Goal: Navigation & Orientation: Find specific page/section

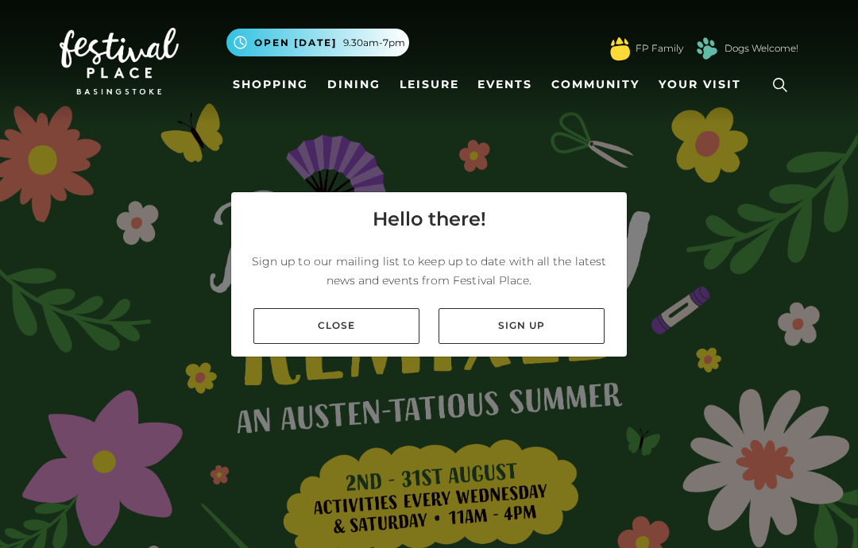
click at [400, 344] on link "Close" at bounding box center [336, 326] width 166 height 36
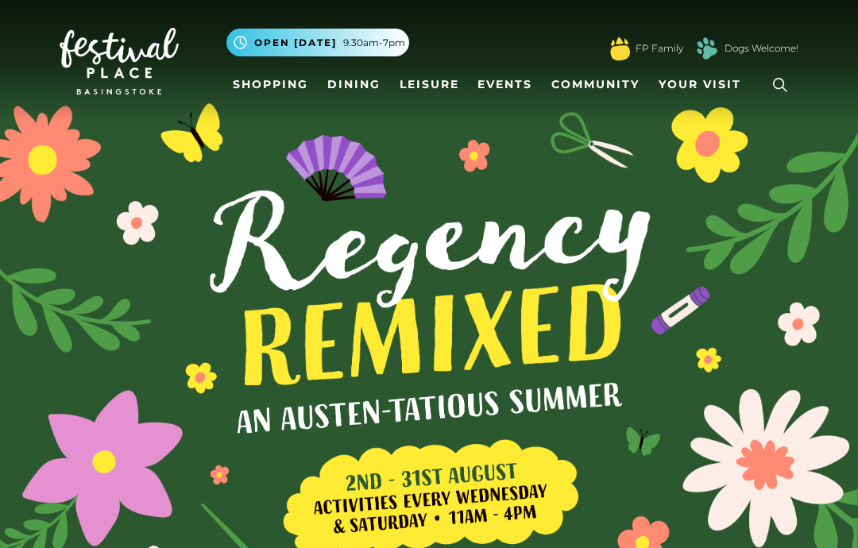
click at [291, 97] on link "Shopping" at bounding box center [270, 84] width 88 height 29
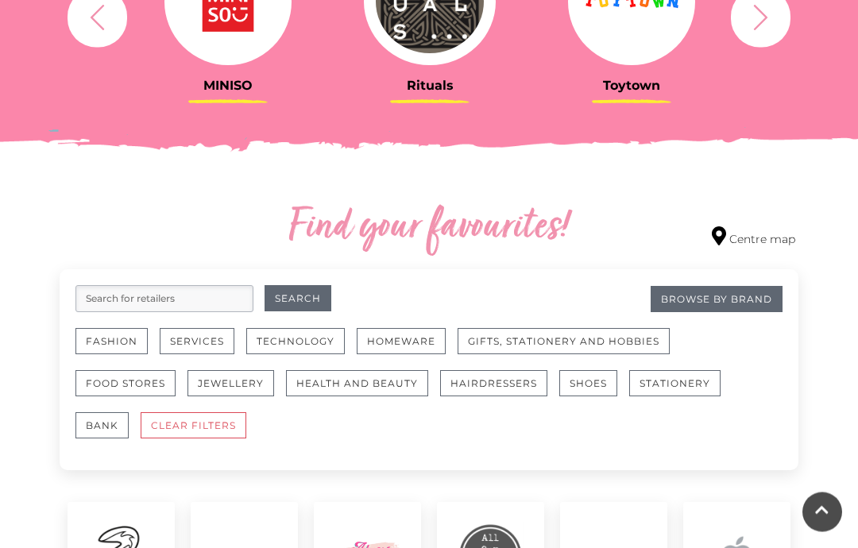
scroll to position [733, 0]
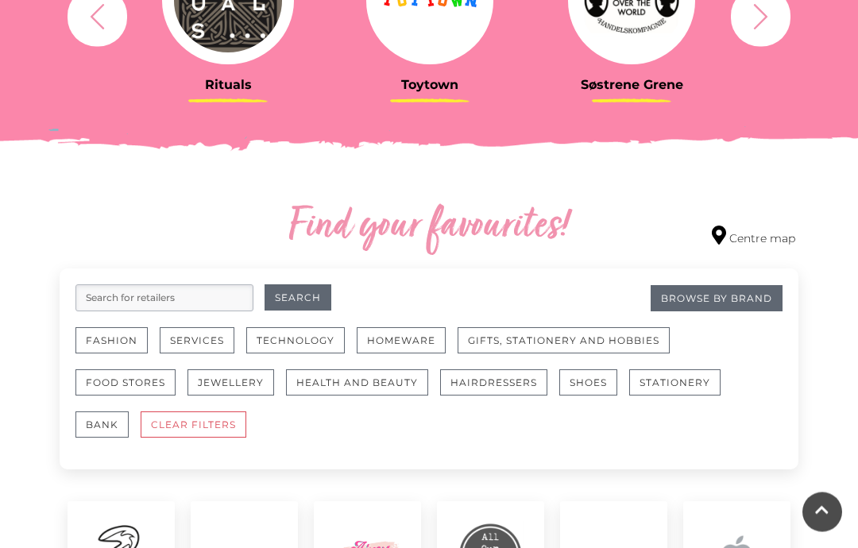
click at [138, 339] on button "Fashion" at bounding box center [111, 341] width 72 height 26
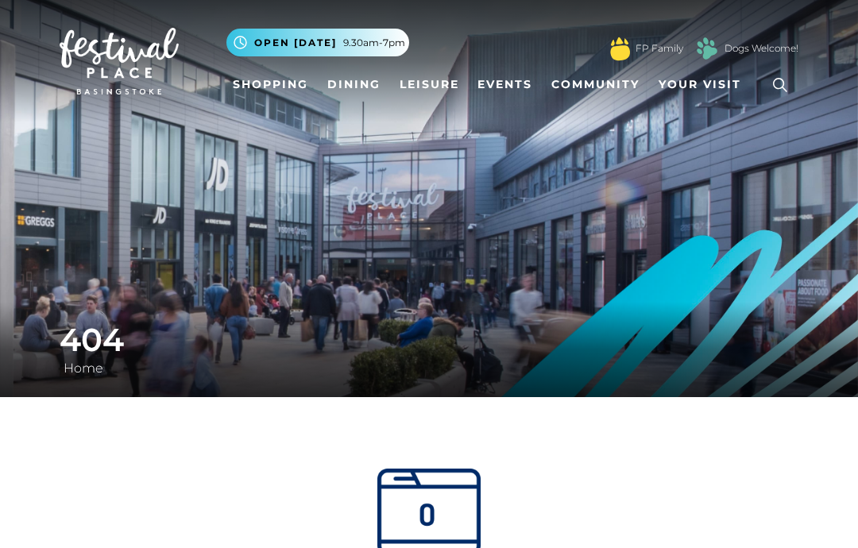
click at [756, 149] on img at bounding box center [429, 198] width 858 height 397
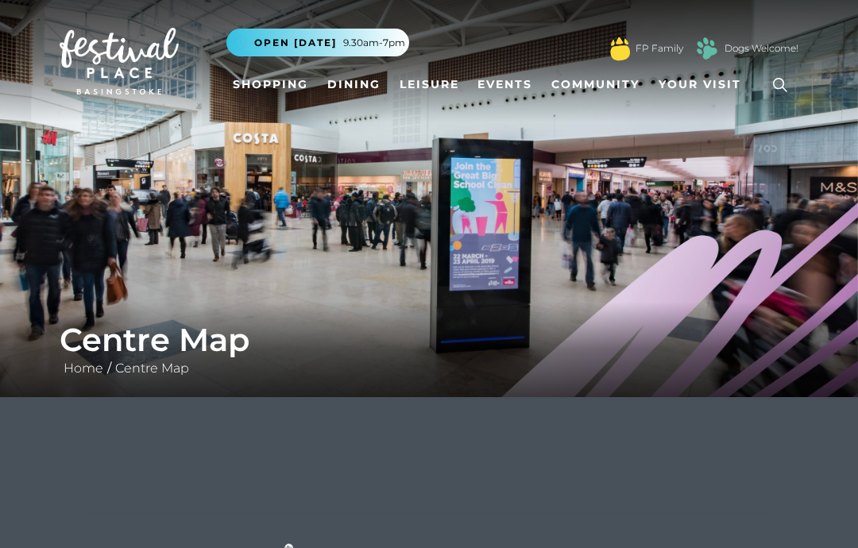
click at [278, 89] on link "Shopping" at bounding box center [270, 84] width 88 height 29
